Goal: Task Accomplishment & Management: Use online tool/utility

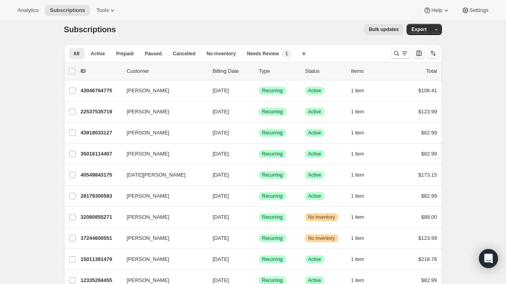
scroll to position [10, 0]
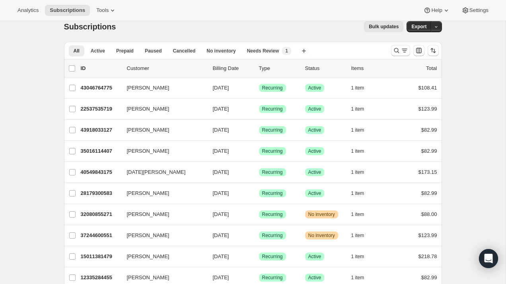
click at [313, 72] on p "Status" at bounding box center [325, 68] width 40 height 8
click at [313, 70] on p "Status" at bounding box center [325, 68] width 40 height 8
click at [313, 69] on p "Status" at bounding box center [325, 68] width 40 height 8
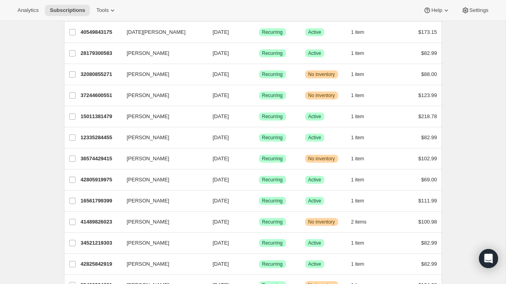
scroll to position [149, 0]
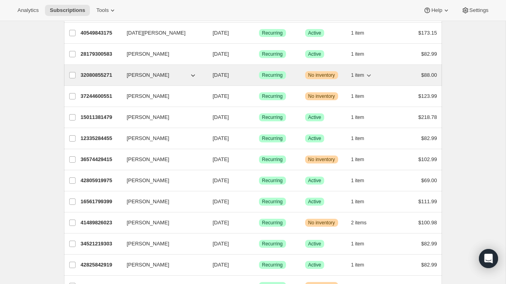
click at [112, 76] on span "32080855271" at bounding box center [97, 75] width 32 height 6
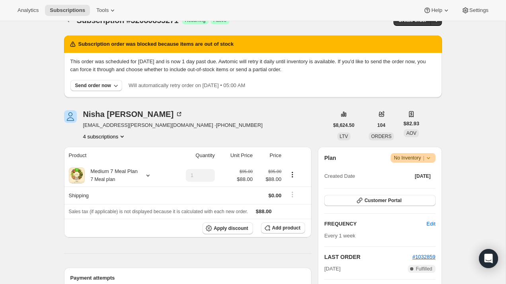
scroll to position [23, 0]
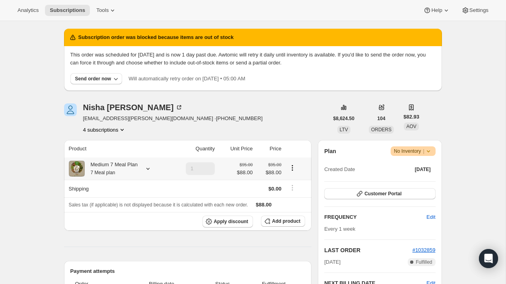
click at [140, 163] on div "Medium 7 Meal Plan 7 Meal plan" at bounding box center [118, 169] width 99 height 16
click at [142, 168] on div "Medium 7 Meal Plan 7 Meal plan" at bounding box center [118, 169] width 99 height 16
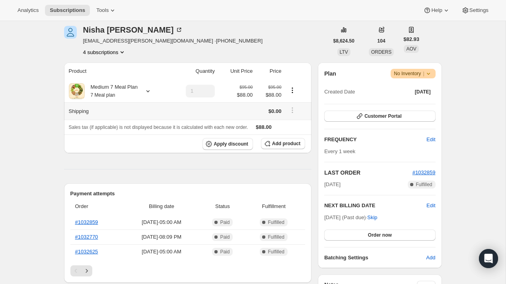
scroll to position [43, 0]
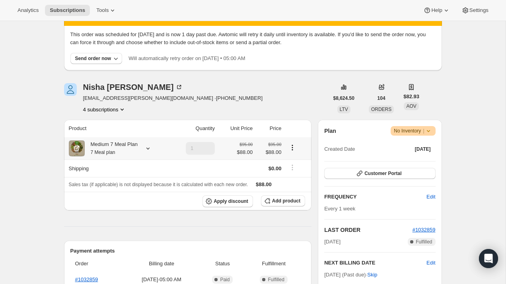
click at [139, 146] on div "Medium 7 Meal Plan 7 Meal plan" at bounding box center [118, 148] width 99 height 16
click at [149, 150] on icon at bounding box center [148, 148] width 8 height 8
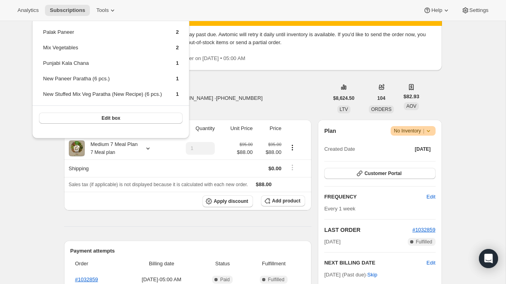
click at [410, 131] on span "No Inventory |" at bounding box center [413, 131] width 38 height 8
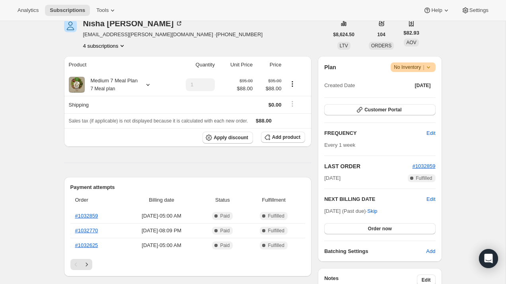
scroll to position [97, 0]
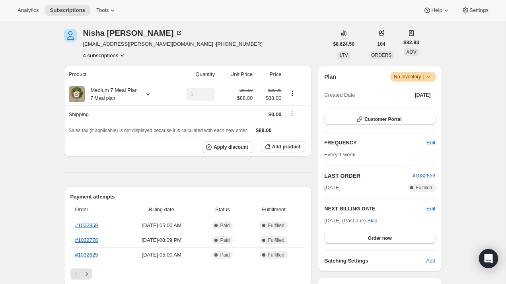
click at [428, 78] on icon at bounding box center [427, 77] width 3 height 2
click at [138, 89] on div "Medium 7 Meal Plan 7 Meal plan" at bounding box center [111, 94] width 53 height 16
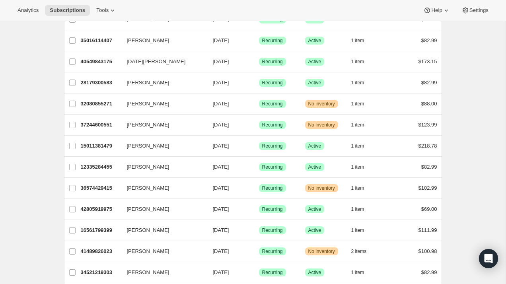
scroll to position [131, 0]
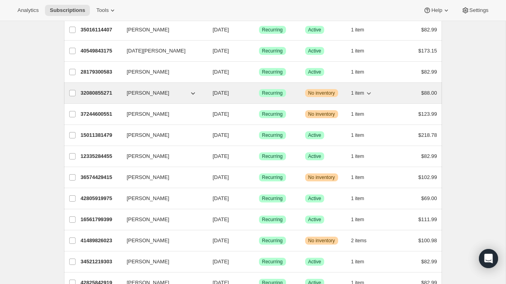
click at [104, 97] on div "32080855271 Nisha Ravindran 09/14/2025 Success Recurring Warning No inventory 1…" at bounding box center [259, 92] width 356 height 11
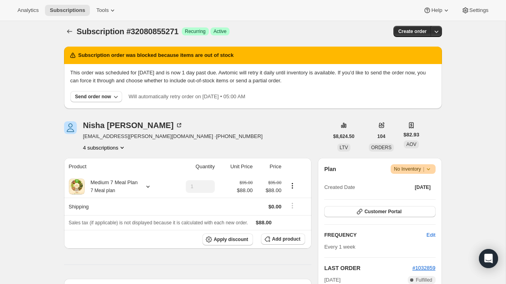
scroll to position [6, 0]
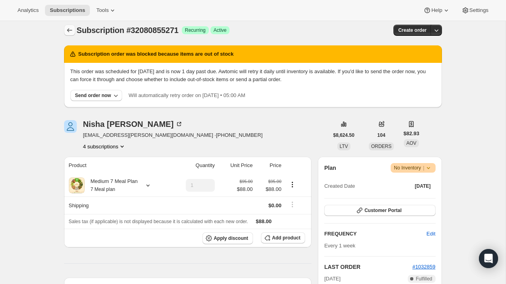
click at [70, 29] on icon "Subscriptions" at bounding box center [70, 30] width 8 height 8
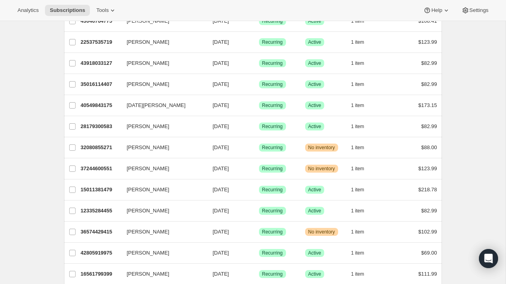
scroll to position [77, 0]
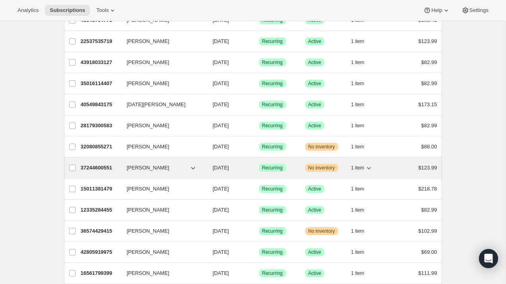
click at [103, 164] on p "37244600551" at bounding box center [101, 168] width 40 height 8
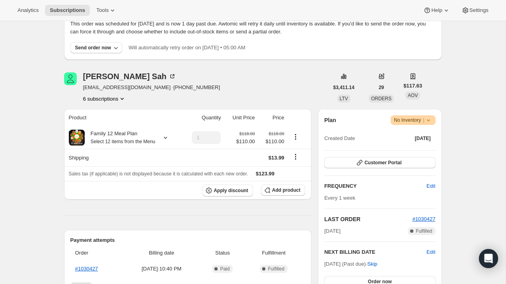
scroll to position [71, 0]
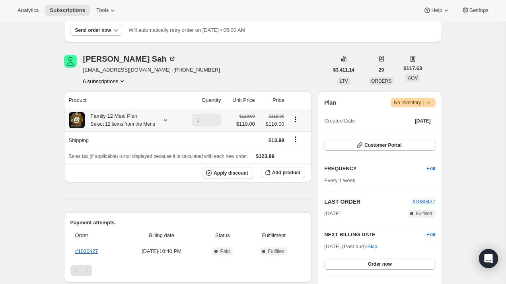
click at [140, 123] on small "Select 12 items from the Menu" at bounding box center [123, 124] width 65 height 6
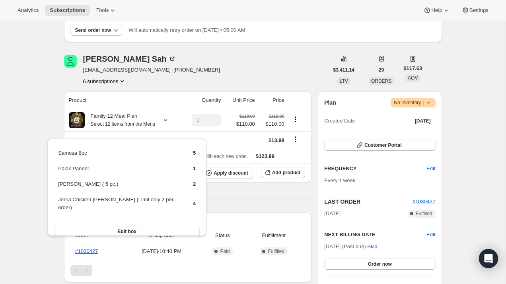
click at [170, 82] on div "6 subscriptions" at bounding box center [151, 81] width 137 height 8
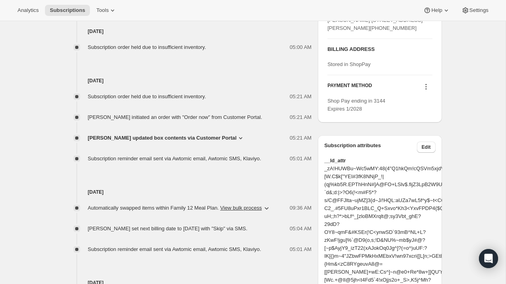
scroll to position [429, 0]
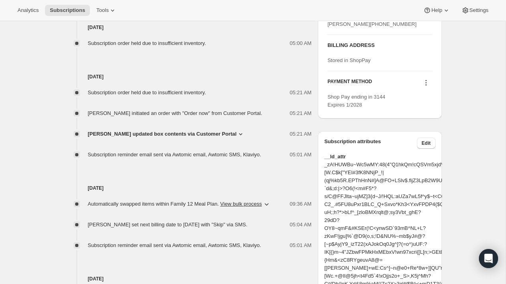
click at [237, 138] on icon at bounding box center [241, 134] width 8 height 8
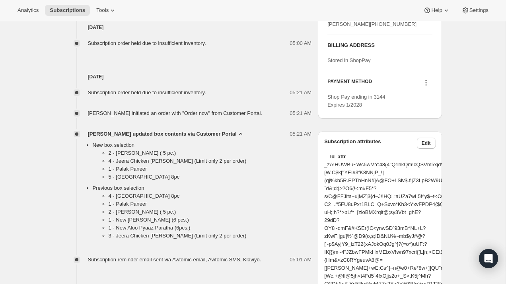
click at [226, 138] on span "Bhawesh Sah updated box contents via Customer Portal" at bounding box center [162, 134] width 149 height 8
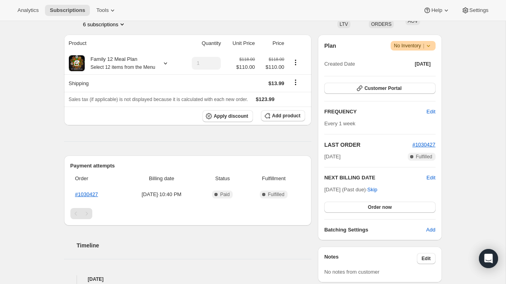
scroll to position [0, 0]
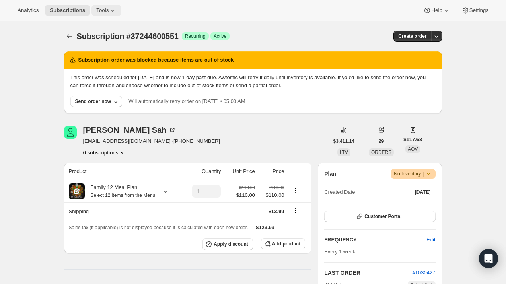
click at [108, 11] on span "Tools" at bounding box center [102, 10] width 12 height 6
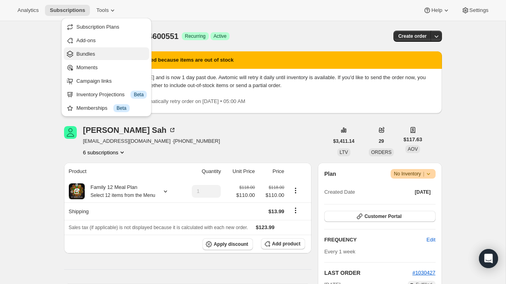
click at [95, 53] on span "Bundles" at bounding box center [85, 54] width 19 height 6
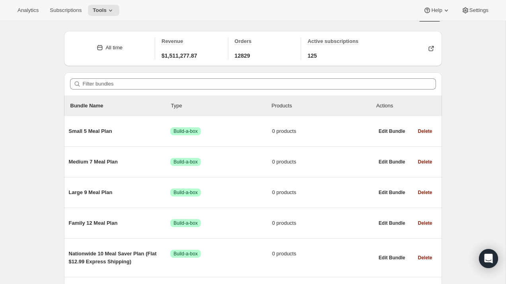
scroll to position [24, 0]
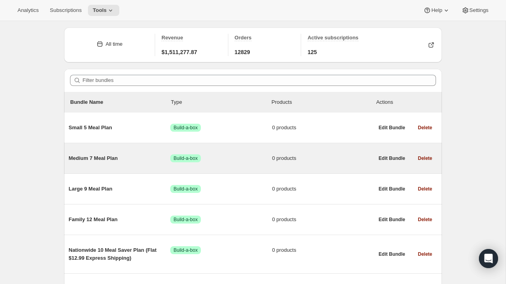
click at [87, 160] on span "Medium 7 Meal Plan" at bounding box center [120, 158] width 102 height 8
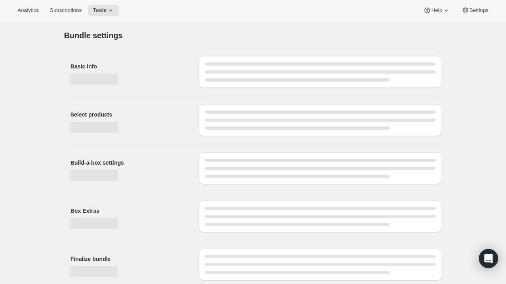
type input "Medium 7 Meal Plan"
radio input "true"
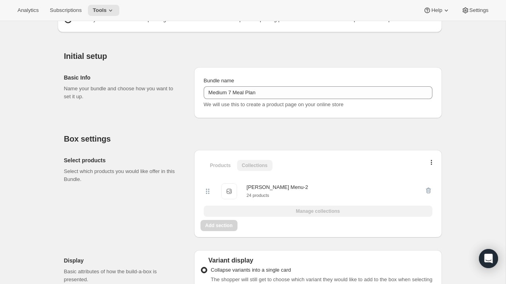
scroll to position [138, 0]
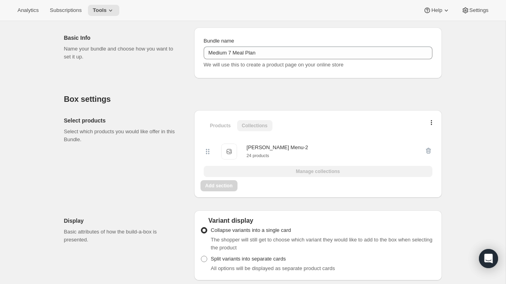
click at [113, 16] on div "Analytics Subscriptions Tools Help Settings" at bounding box center [253, 10] width 506 height 21
click at [113, 14] on icon at bounding box center [111, 10] width 8 height 8
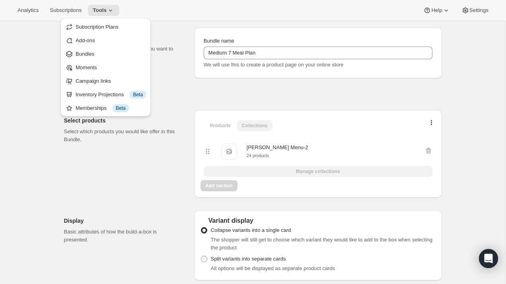
click at [161, 72] on div "Basic Info Name your bundle and choose how you want to set it up." at bounding box center [126, 52] width 124 height 51
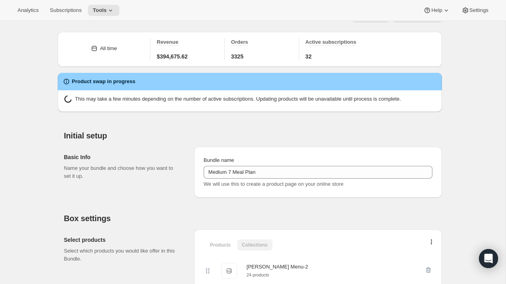
scroll to position [0, 0]
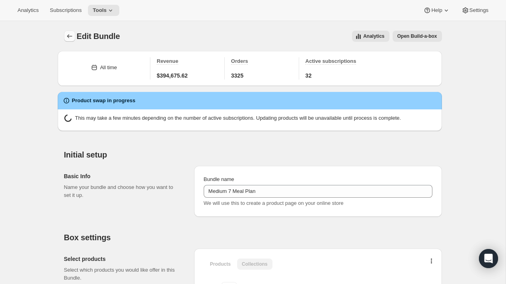
click at [69, 37] on icon "Bundles" at bounding box center [70, 36] width 8 height 8
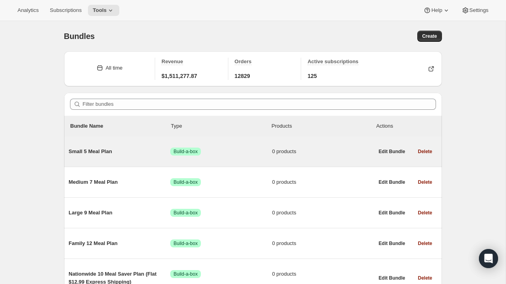
click at [109, 154] on span "Small 5 Meal Plan" at bounding box center [120, 152] width 102 height 8
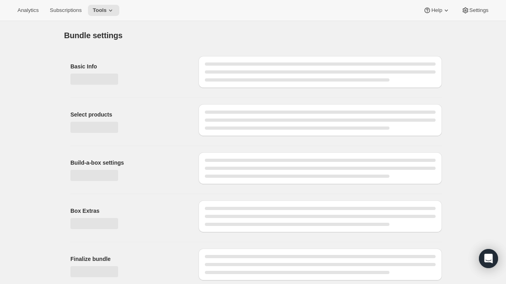
type input "Small 5 Meal Plan"
radio input "true"
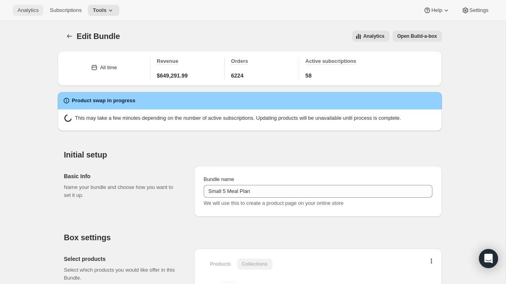
click at [39, 12] on span "Analytics" at bounding box center [27, 10] width 21 height 6
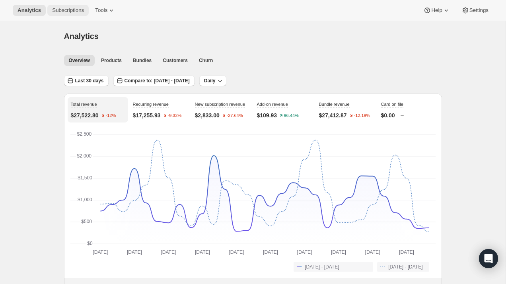
click at [74, 11] on span "Subscriptions" at bounding box center [68, 10] width 32 height 6
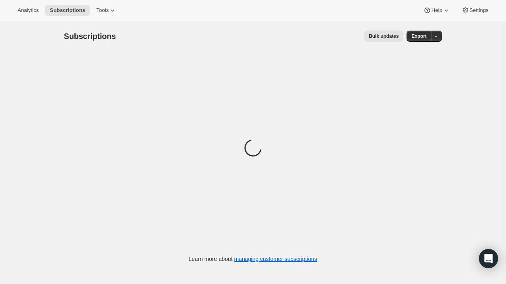
click at [380, 34] on span "Bulk updates" at bounding box center [384, 36] width 30 height 6
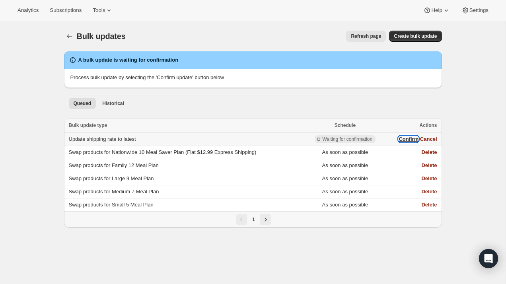
click at [404, 139] on button "Confirm" at bounding box center [408, 139] width 20 height 6
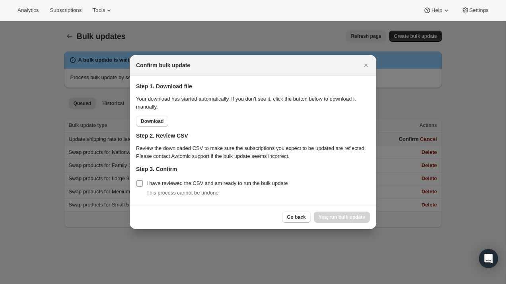
click at [138, 183] on input "I have reviewed the CSV and am ready to run the bulk update" at bounding box center [139, 183] width 6 height 6
checkbox input "true"
click at [342, 220] on span "Yes, run bulk update" at bounding box center [341, 217] width 47 height 6
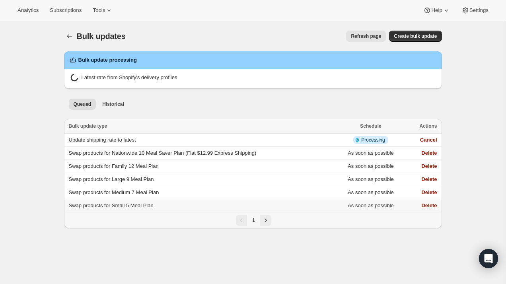
click at [142, 205] on span "Swap products for Small 5 Meal Plan" at bounding box center [111, 205] width 85 height 6
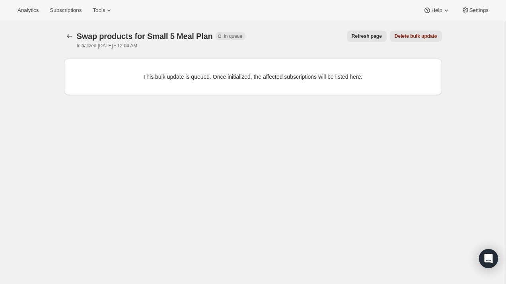
click at [376, 38] on span "Refresh page" at bounding box center [366, 36] width 30 height 6
click at [73, 42] on div at bounding box center [70, 40] width 13 height 18
click at [71, 39] on icon "button" at bounding box center [70, 36] width 8 height 8
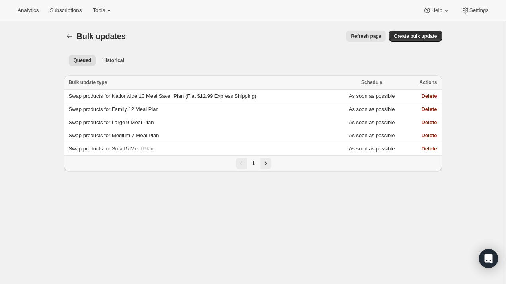
click at [360, 39] on span "Refresh page" at bounding box center [366, 36] width 30 height 6
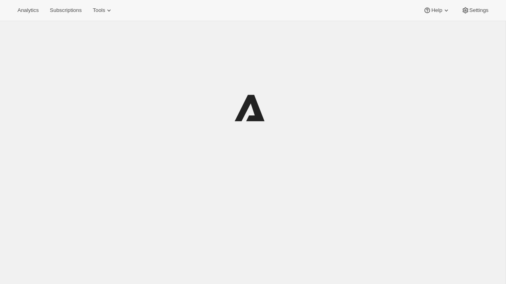
scroll to position [21, 0]
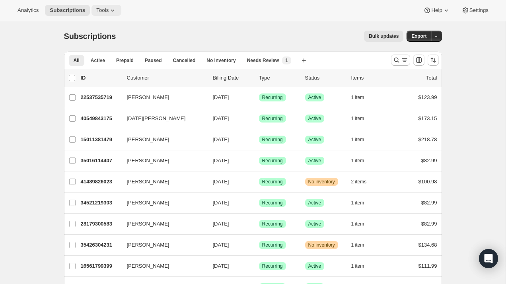
click at [105, 10] on span "Tools" at bounding box center [102, 10] width 12 height 6
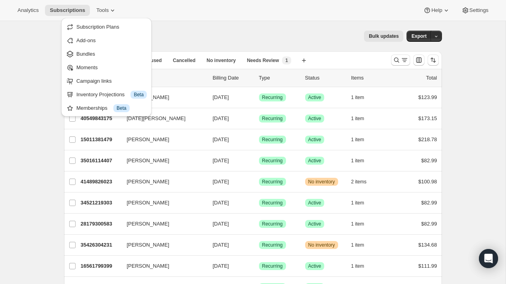
click at [217, 25] on div "Subscriptions. This page is ready Subscriptions Bulk updates More actions Bulk …" at bounding box center [253, 36] width 378 height 30
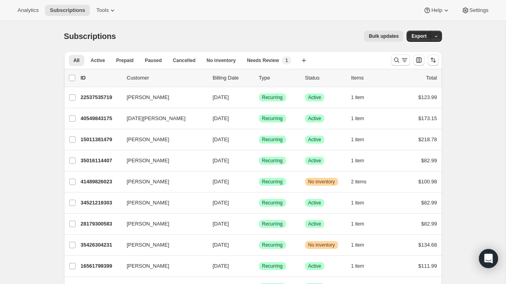
click at [382, 37] on span "Bulk updates" at bounding box center [384, 36] width 30 height 6
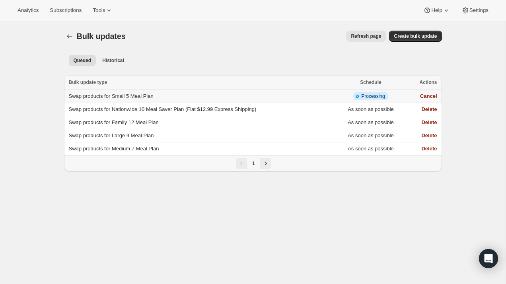
click at [147, 95] on span "Swap products for Small 5 Meal Plan" at bounding box center [111, 96] width 85 height 6
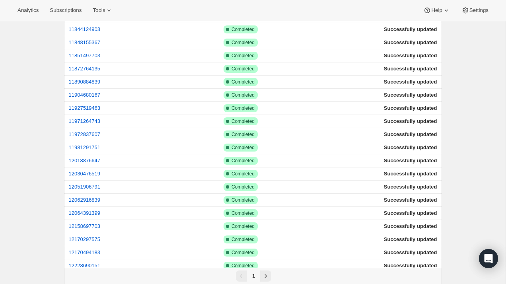
scroll to position [1127, 0]
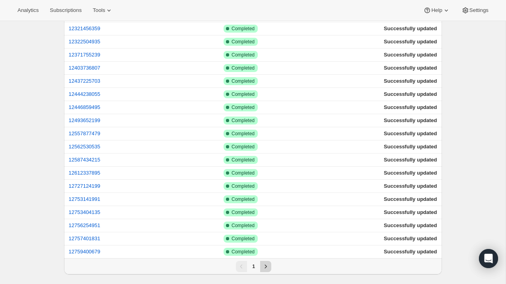
click at [265, 270] on icon "Next" at bounding box center [266, 266] width 8 height 8
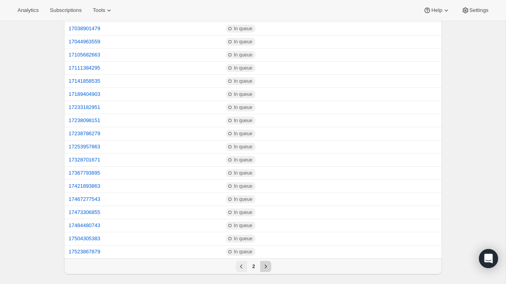
click at [265, 270] on icon "Next" at bounding box center [266, 266] width 8 height 8
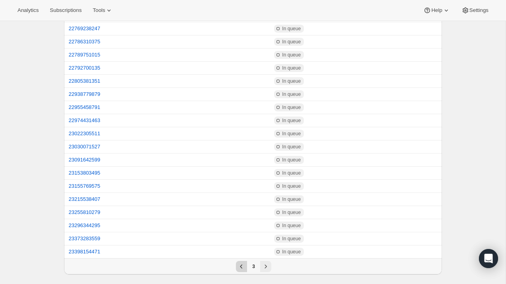
click at [239, 269] on icon "Previous" at bounding box center [241, 266] width 8 height 8
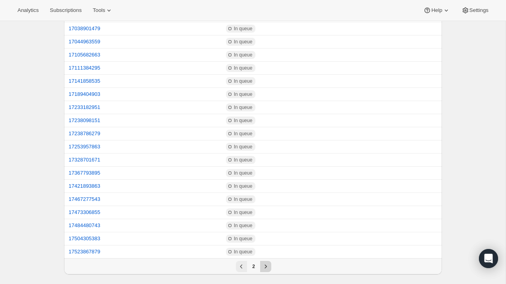
click at [270, 267] on button "Next" at bounding box center [265, 266] width 11 height 11
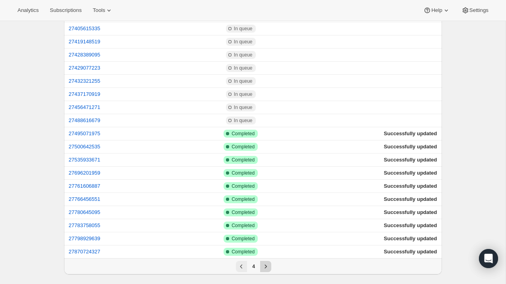
click at [267, 268] on icon "Next" at bounding box center [266, 266] width 8 height 8
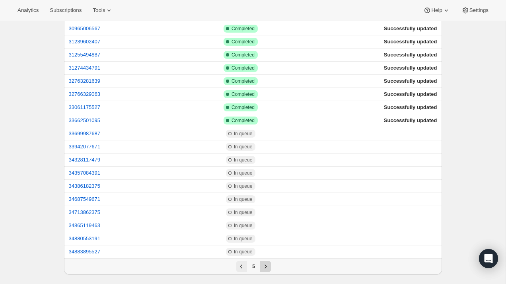
click at [267, 268] on icon "Next" at bounding box center [266, 266] width 8 height 8
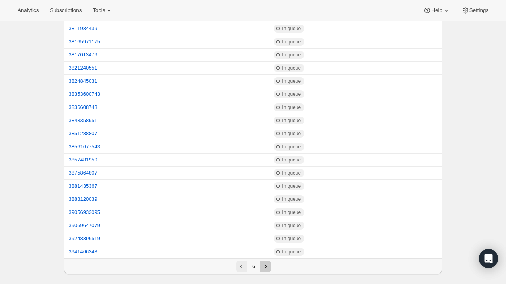
click at [267, 268] on icon "Next" at bounding box center [266, 266] width 8 height 8
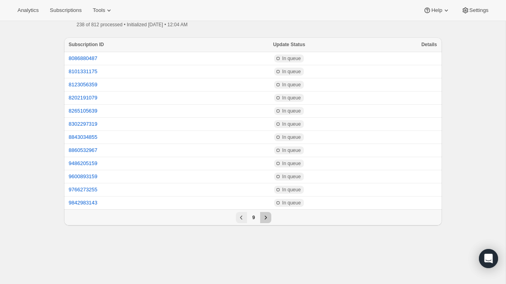
click at [267, 268] on div "Swap products for Small 5 Meal Plan. This page is ready Swap products for Small…" at bounding box center [252, 142] width 505 height 284
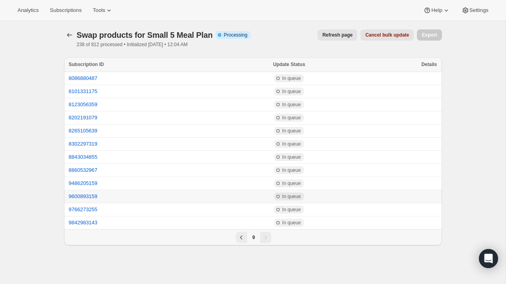
scroll to position [0, 0]
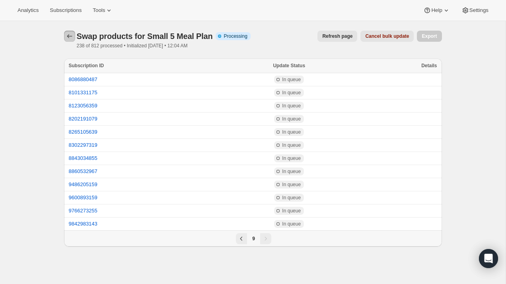
click at [72, 38] on icon "button" at bounding box center [70, 36] width 8 height 8
